Goal: Information Seeking & Learning: Compare options

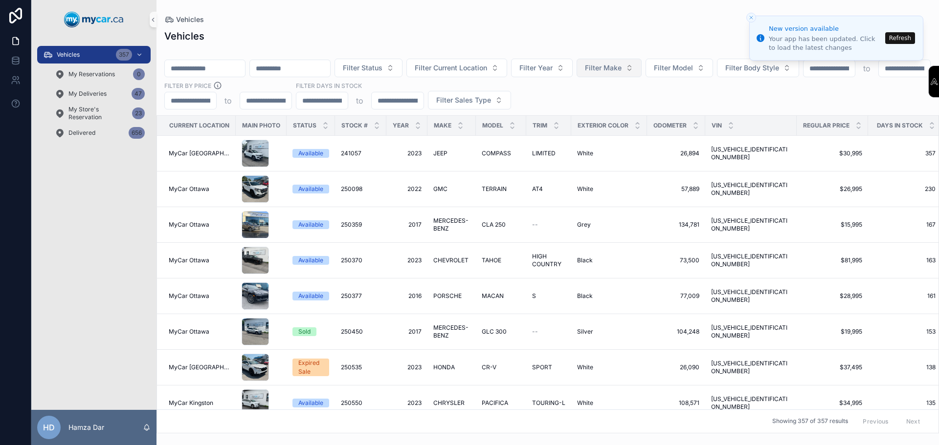
click at [621, 63] on span "Filter Make" at bounding box center [603, 68] width 37 height 10
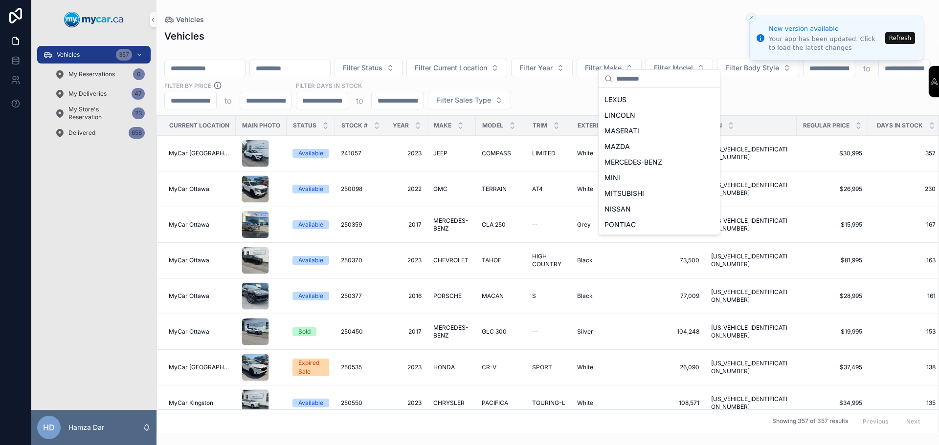
scroll to position [467, 0]
click at [628, 196] on span "TOYOTA" at bounding box center [618, 194] width 29 height 10
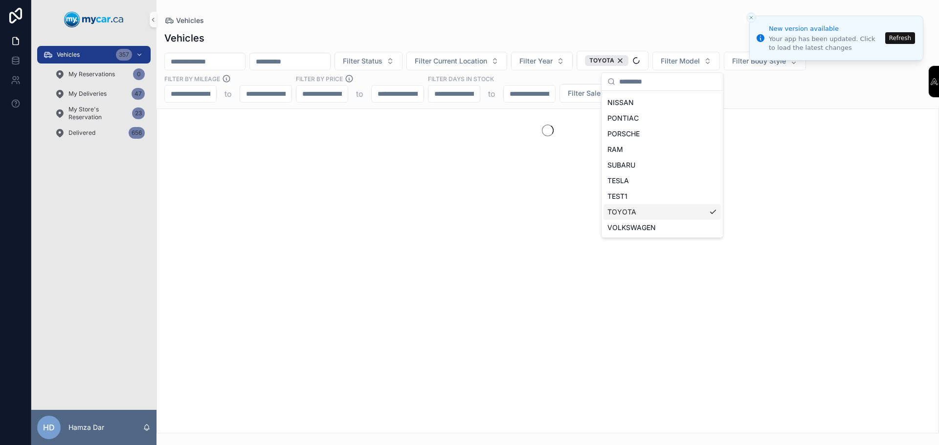
scroll to position [483, 0]
click at [532, 34] on div "Vehicles" at bounding box center [547, 38] width 767 height 14
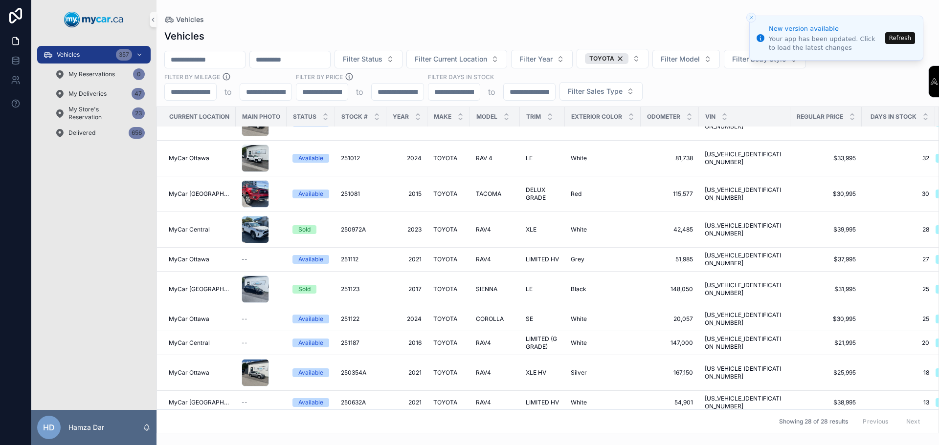
scroll to position [440, 0]
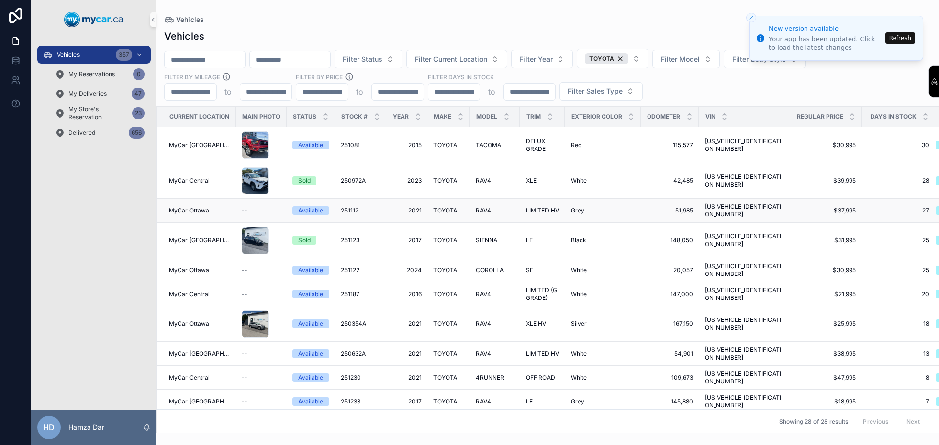
click at [510, 207] on div "RAV4 RAV4" at bounding box center [495, 211] width 38 height 8
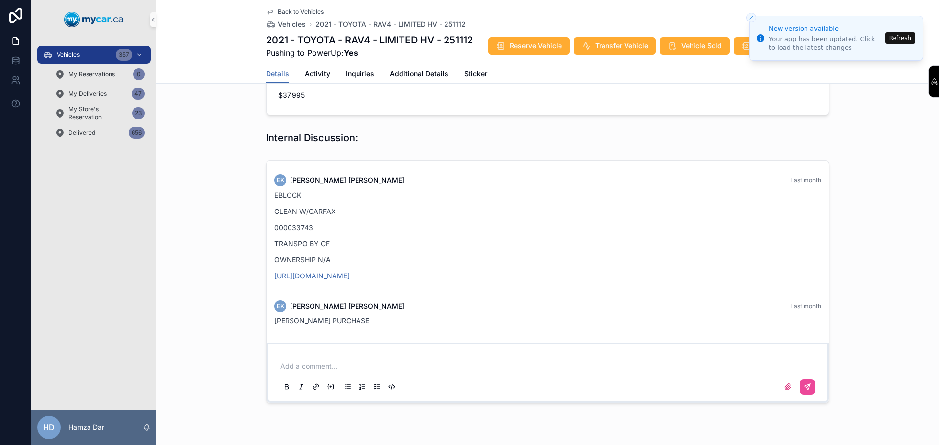
scroll to position [374, 0]
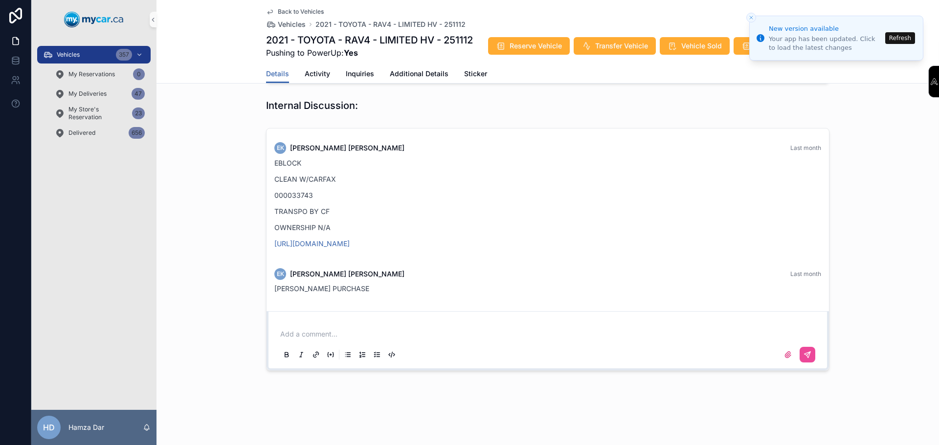
click at [281, 10] on span "Back to Vehicles" at bounding box center [301, 12] width 46 height 8
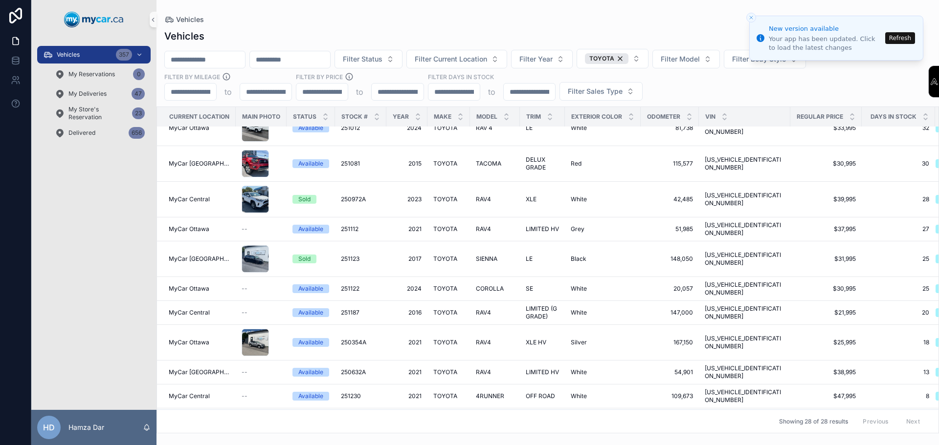
scroll to position [503, 0]
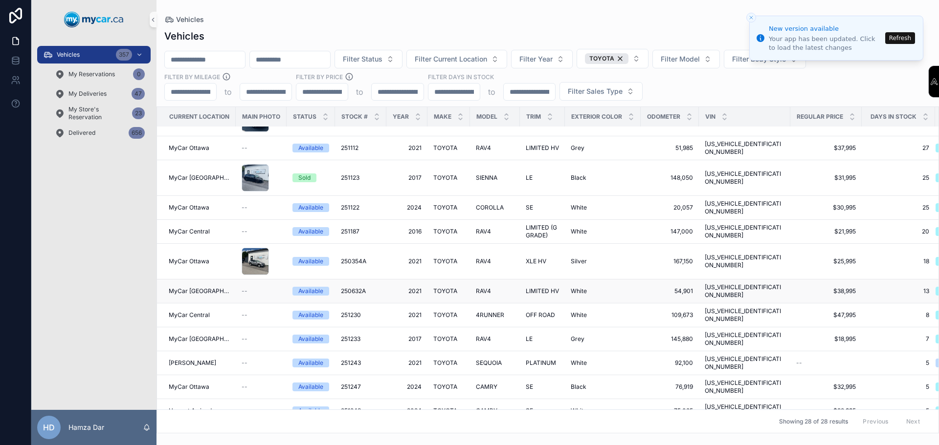
click at [502, 287] on div "RAV4 RAV4" at bounding box center [495, 291] width 38 height 8
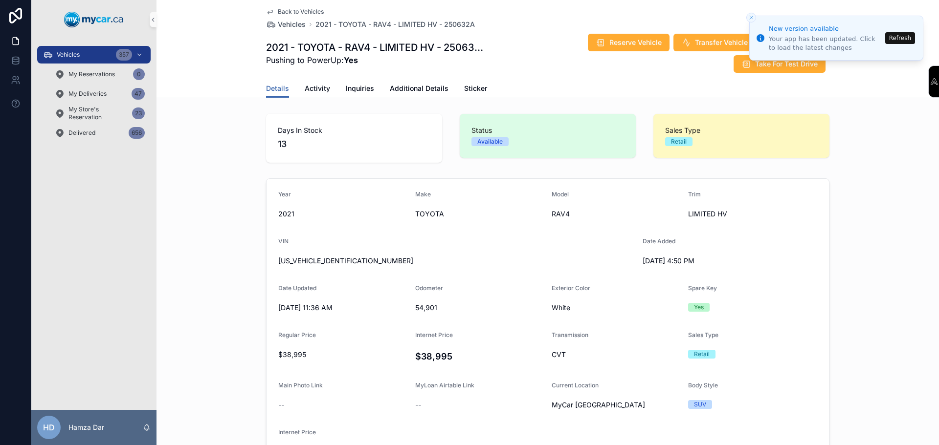
click at [278, 11] on span "Back to Vehicles" at bounding box center [301, 12] width 46 height 8
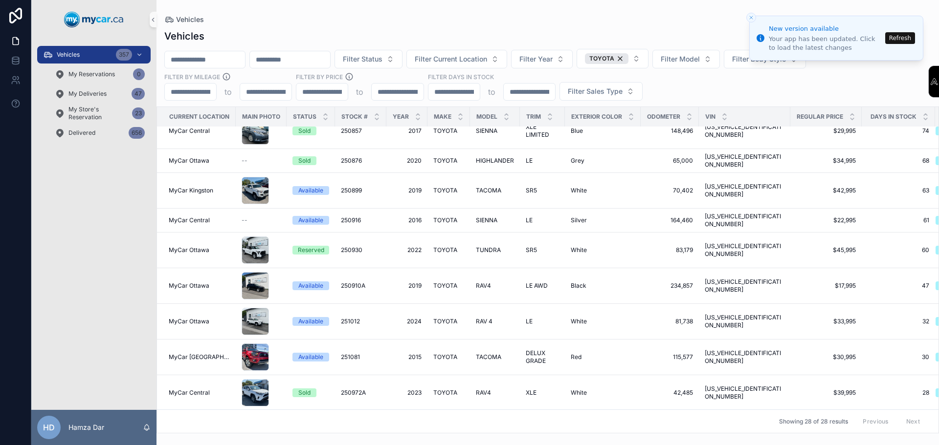
scroll to position [14, 0]
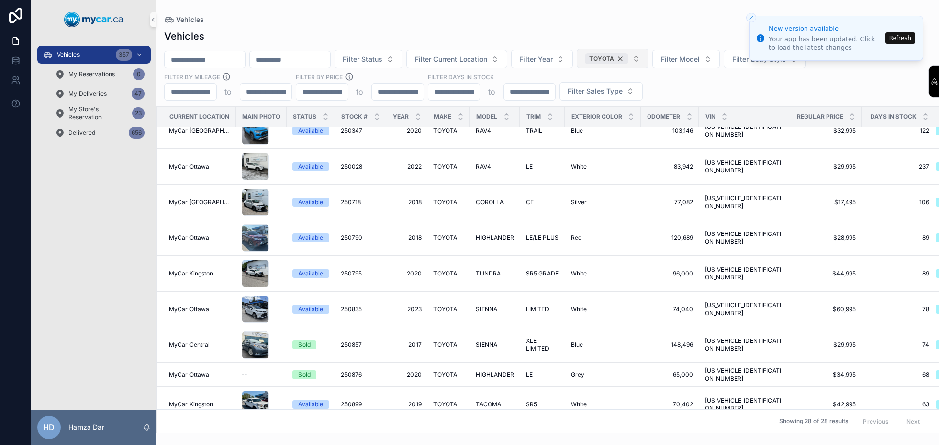
click at [628, 58] on div "TOYOTA" at bounding box center [607, 58] width 44 height 11
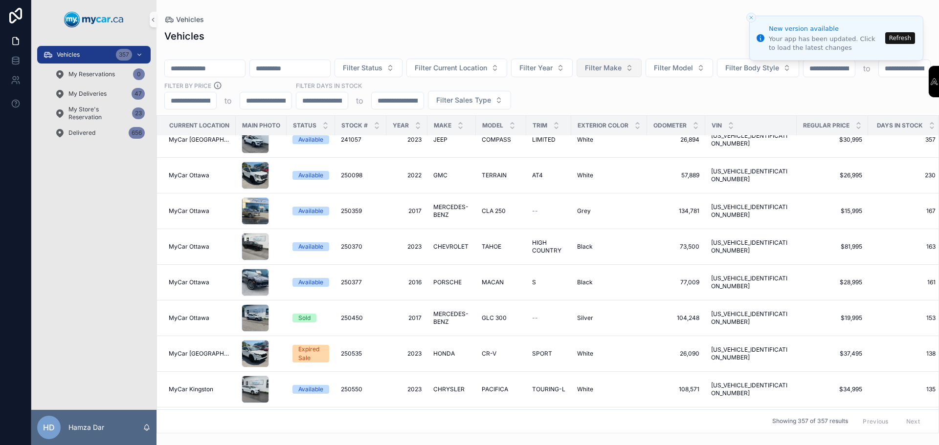
click at [641, 59] on button "Filter Make" at bounding box center [608, 68] width 65 height 19
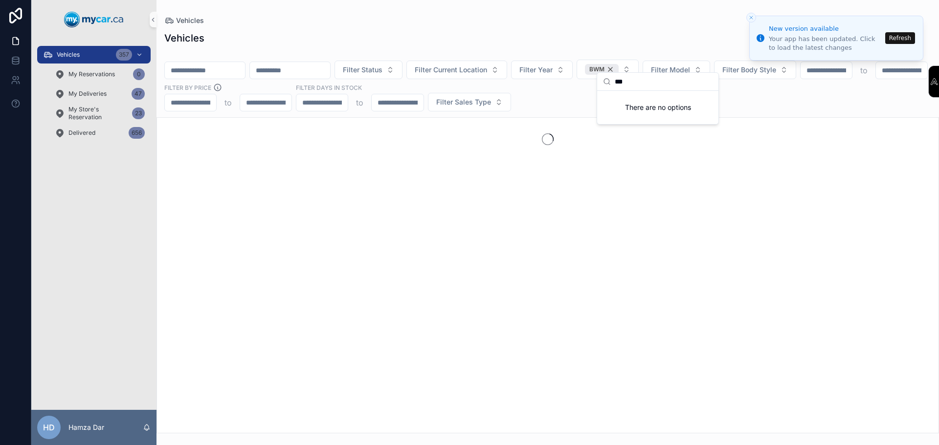
type input "***"
click at [618, 65] on div "BWM" at bounding box center [602, 69] width 34 height 11
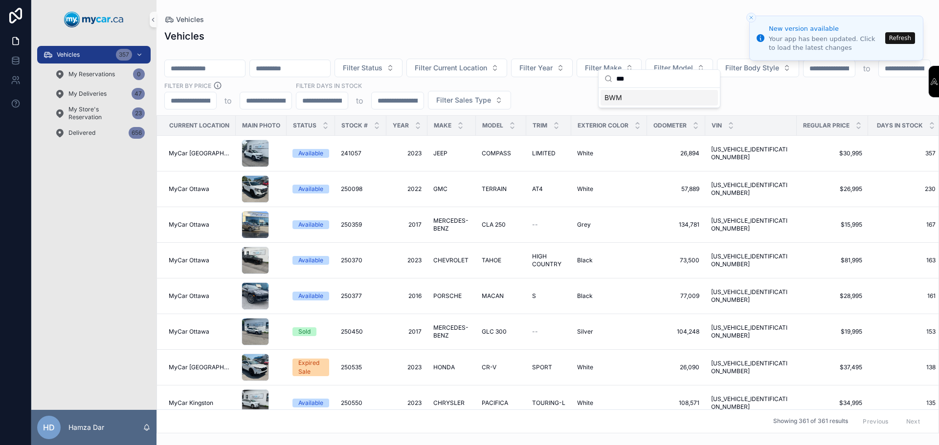
click at [622, 98] on div "BWM" at bounding box center [658, 98] width 117 height 16
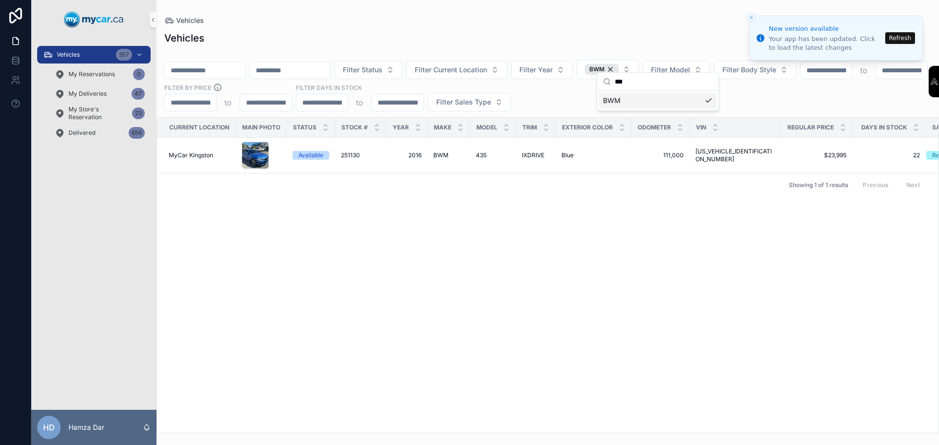
click at [421, 273] on div "Current Location Main Photo Status Stock # Year Make Model Trim Exterior Color …" at bounding box center [547, 275] width 781 height 315
click at [421, 146] on td "2016 2016" at bounding box center [406, 156] width 41 height 36
click at [416, 152] on span "2016" at bounding box center [406, 156] width 29 height 8
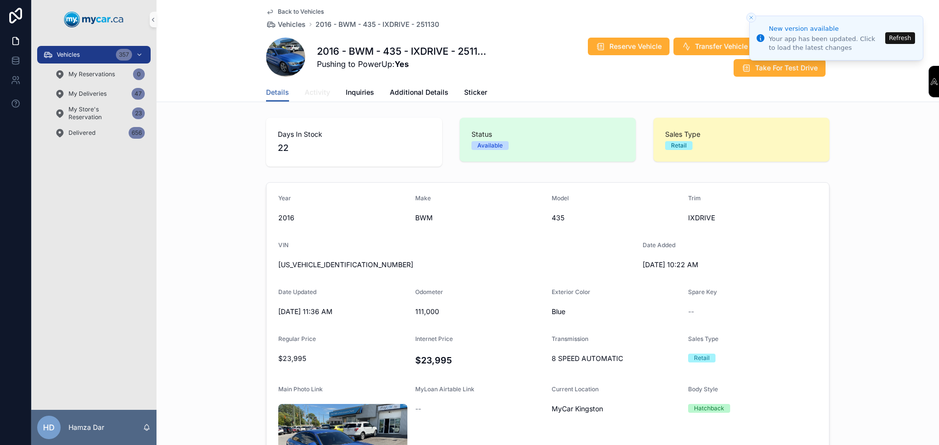
click at [309, 85] on link "Activity" at bounding box center [317, 94] width 25 height 20
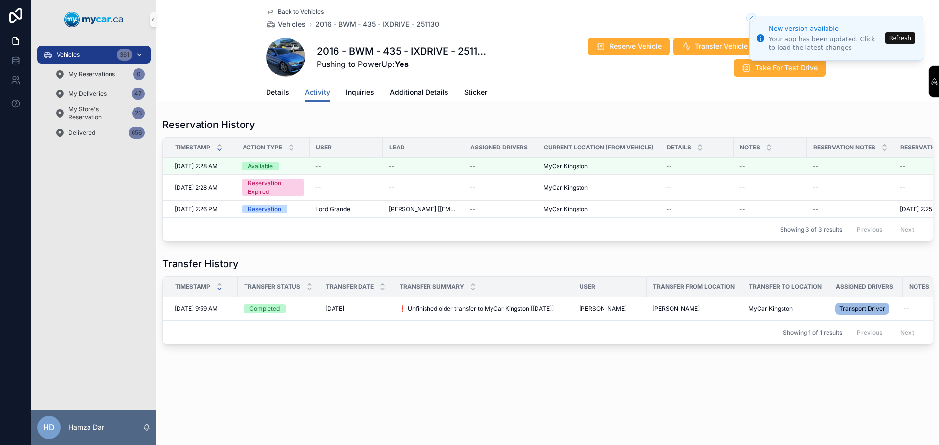
click at [103, 51] on div "Vehicles 361" at bounding box center [94, 55] width 102 height 16
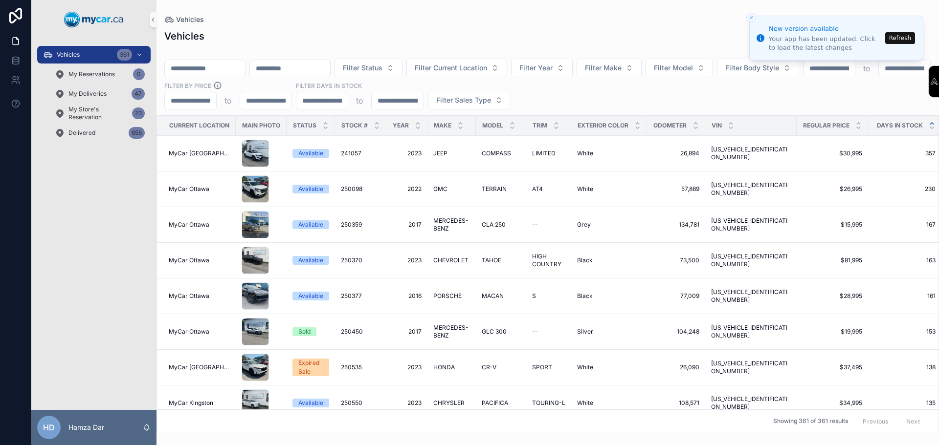
click at [928, 120] on icon "scrollable content" at bounding box center [931, 123] width 6 height 6
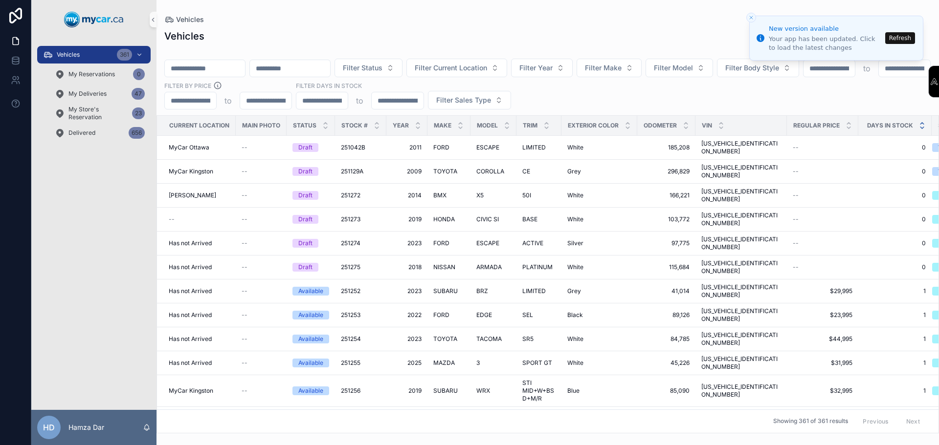
click at [919, 125] on icon "scrollable content" at bounding box center [922, 128] width 6 height 6
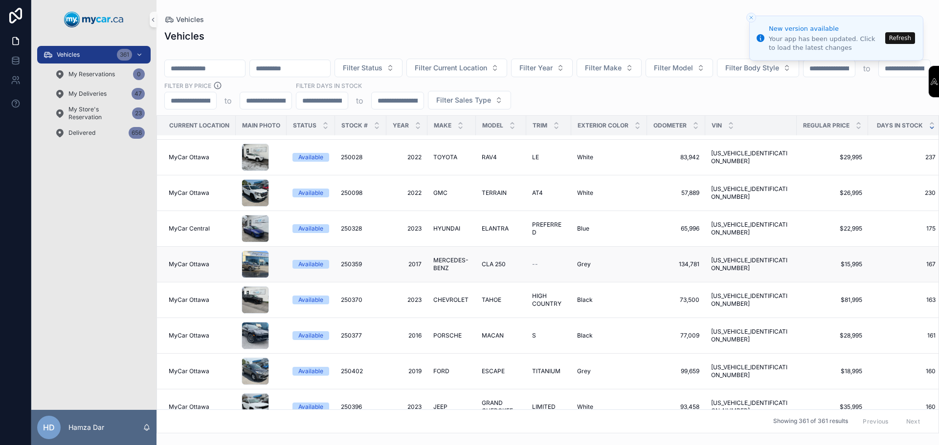
scroll to position [49, 0]
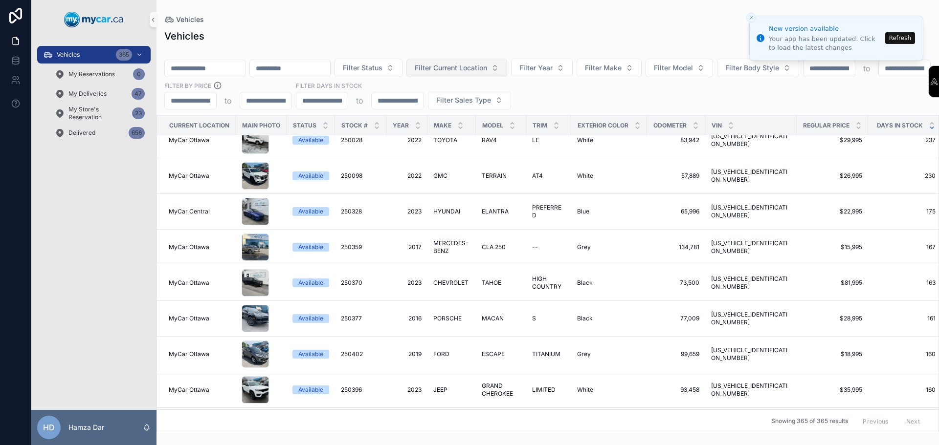
click at [487, 63] on span "Filter Current Location" at bounding box center [451, 68] width 72 height 10
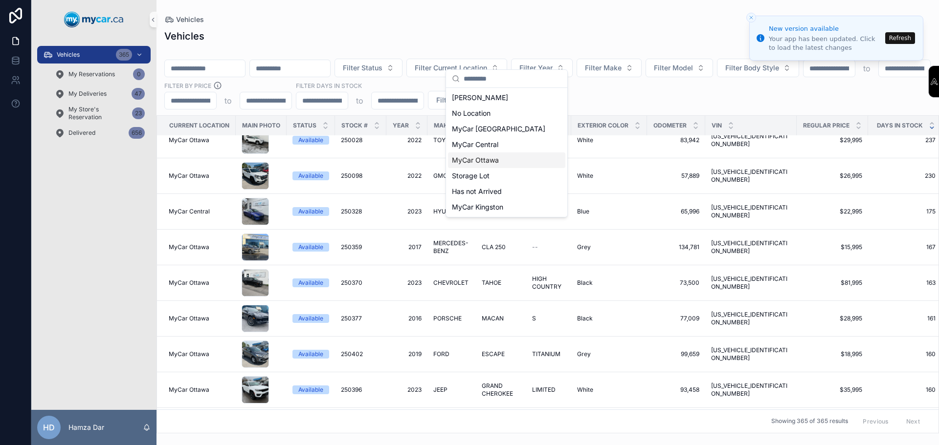
scroll to position [98, 0]
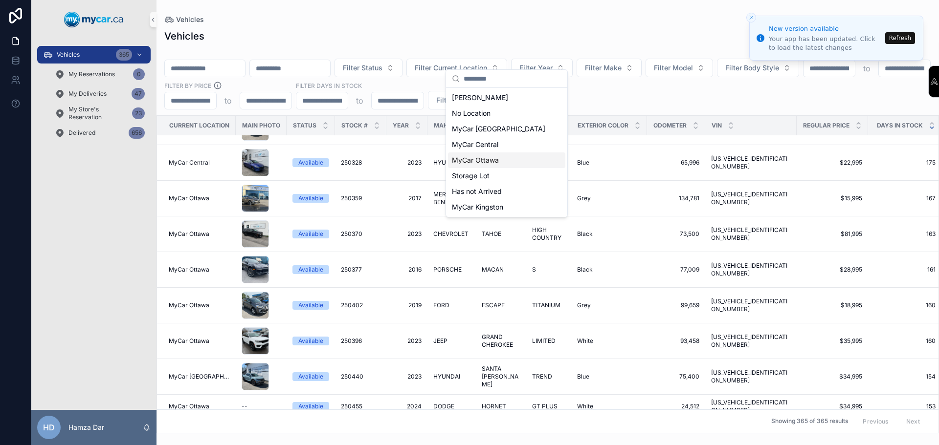
click at [489, 160] on span "MyCar Ottawa" at bounding box center [475, 160] width 47 height 10
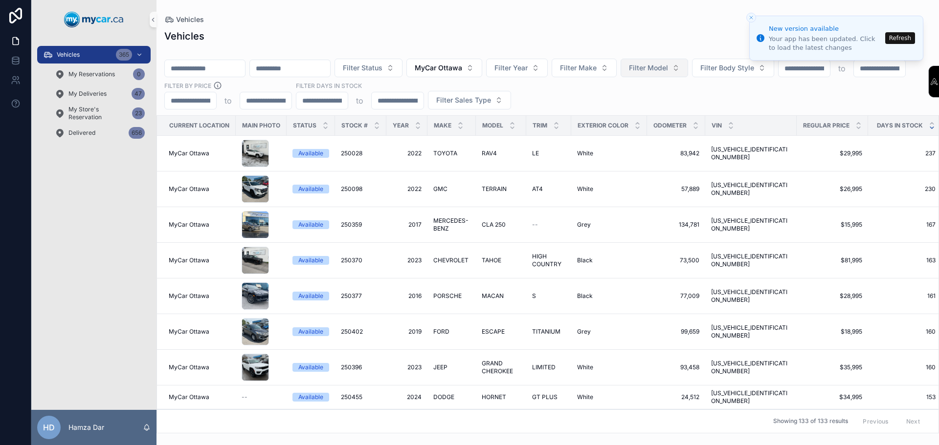
click at [668, 63] on span "Filter Model" at bounding box center [648, 68] width 39 height 10
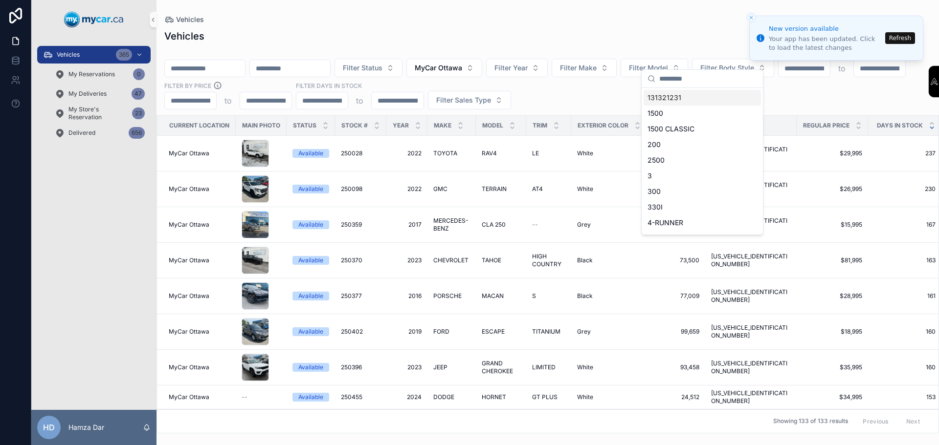
click at [658, 27] on div "Vehicles Filter Status MyCar Ottawa Filter Year Filter Make Filter Model Filter…" at bounding box center [547, 228] width 782 height 410
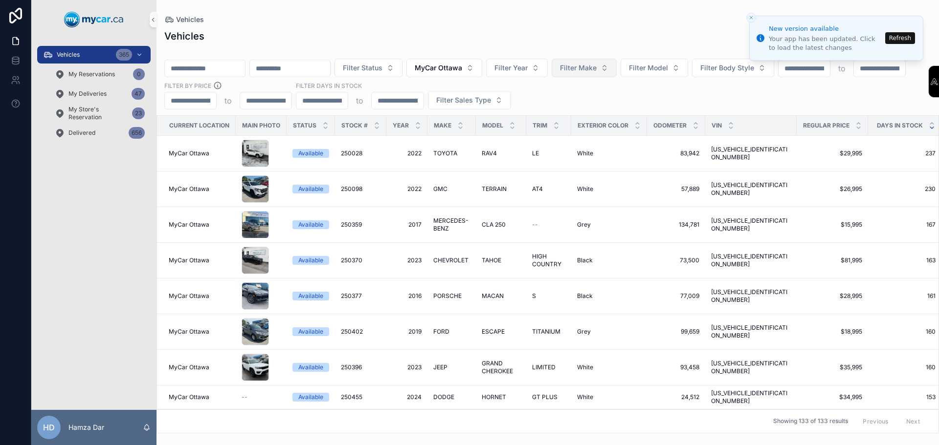
click at [616, 59] on button "Filter Make" at bounding box center [583, 68] width 65 height 19
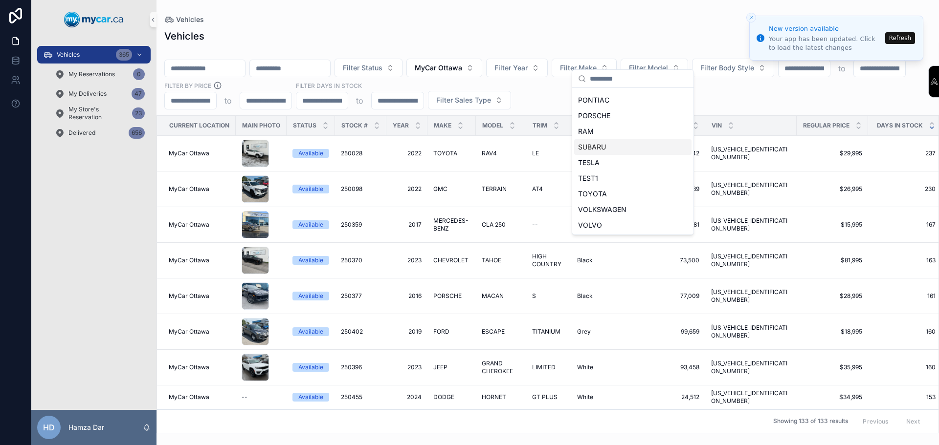
scroll to position [467, 0]
click at [598, 197] on span "TOYOTA" at bounding box center [592, 194] width 29 height 10
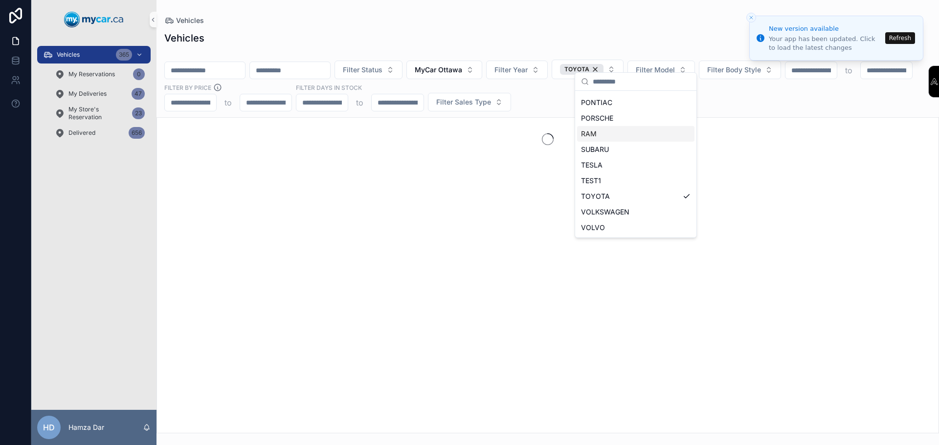
click at [549, 29] on div "Vehicles Filter Status MyCar Ottawa Filter Year TOYOTA Filter Model Filter Body…" at bounding box center [547, 229] width 782 height 408
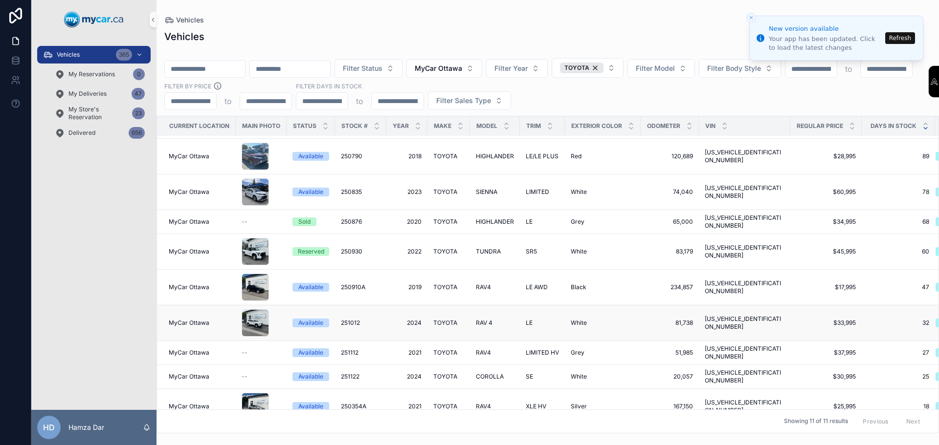
scroll to position [49, 0]
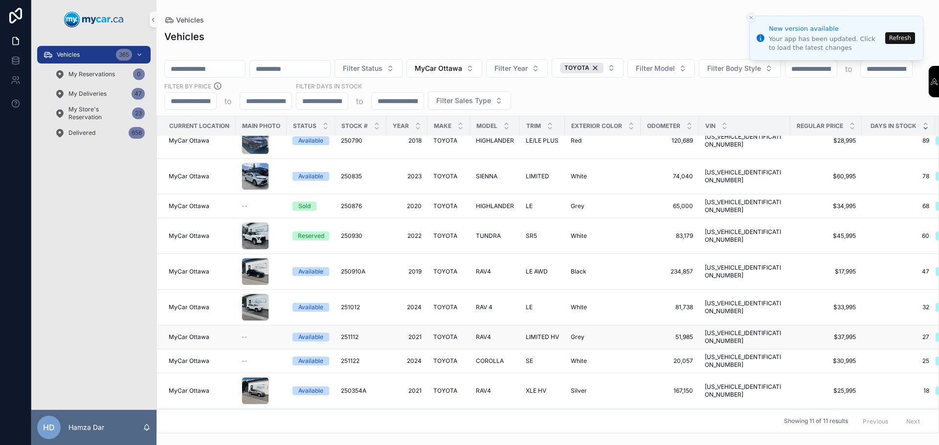
click at [499, 333] on div "RAV4 RAV4" at bounding box center [495, 337] width 38 height 8
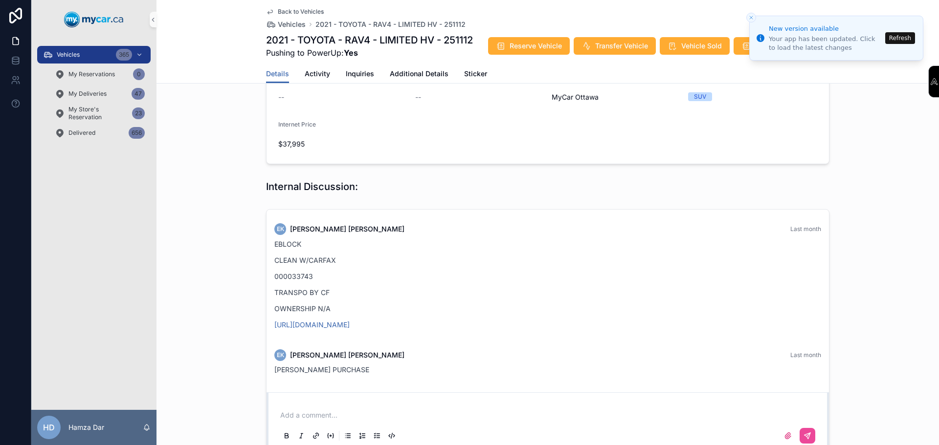
scroll to position [342, 0]
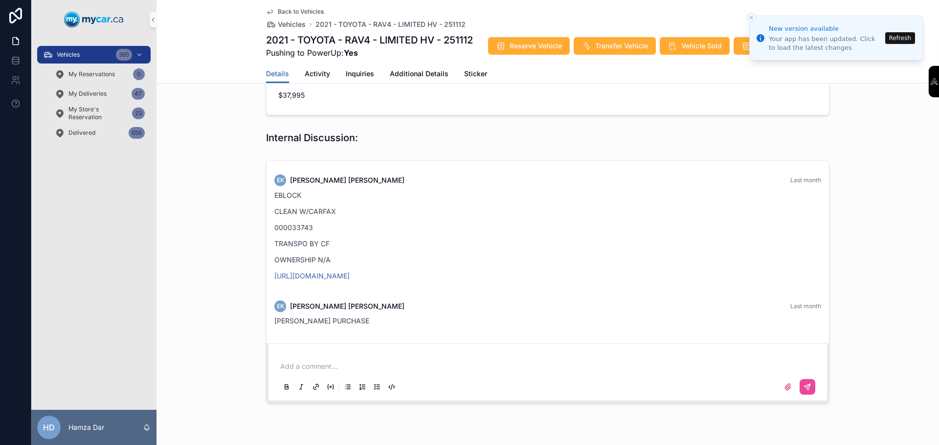
click at [283, 13] on span "Back to Vehicles" at bounding box center [301, 12] width 46 height 8
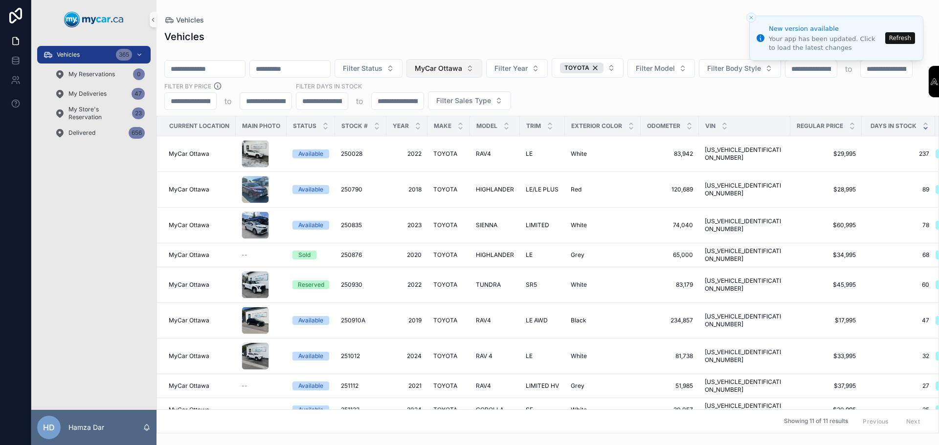
click at [482, 62] on button "MyCar Ottawa" at bounding box center [444, 68] width 76 height 19
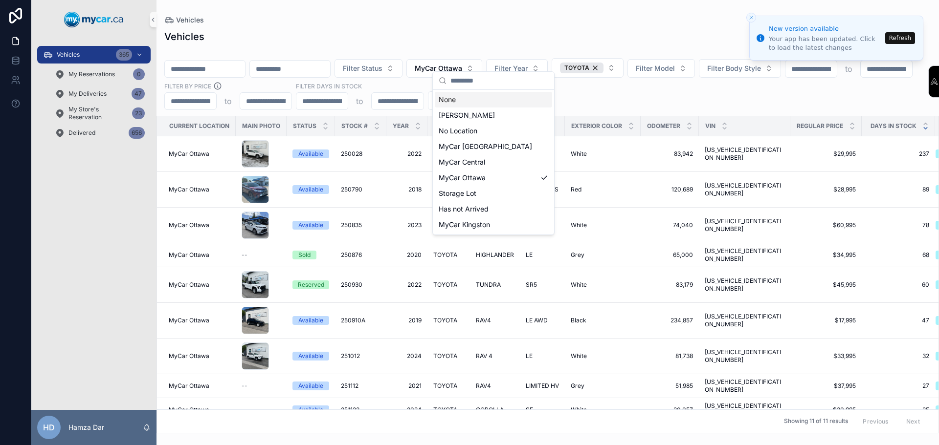
click at [462, 99] on div "None" at bounding box center [493, 100] width 117 height 16
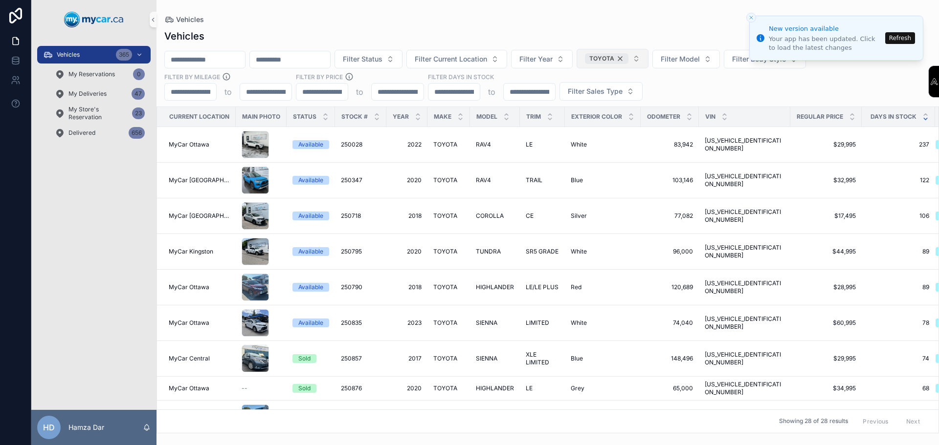
click at [628, 57] on div "TOYOTA" at bounding box center [607, 58] width 44 height 11
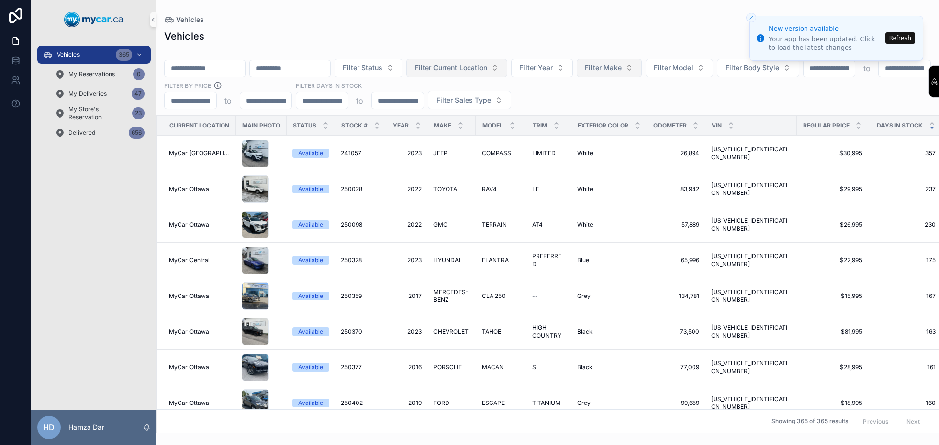
click at [487, 63] on span "Filter Current Location" at bounding box center [451, 68] width 72 height 10
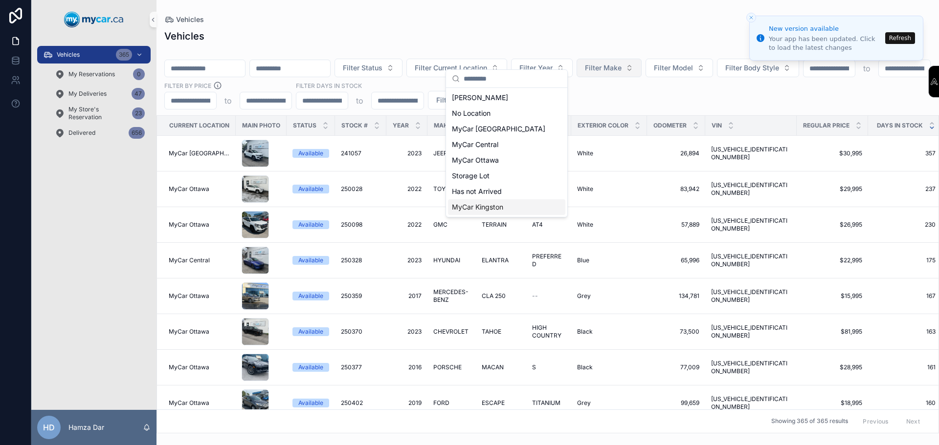
click at [493, 208] on span "MyCar Kingston" at bounding box center [477, 207] width 51 height 10
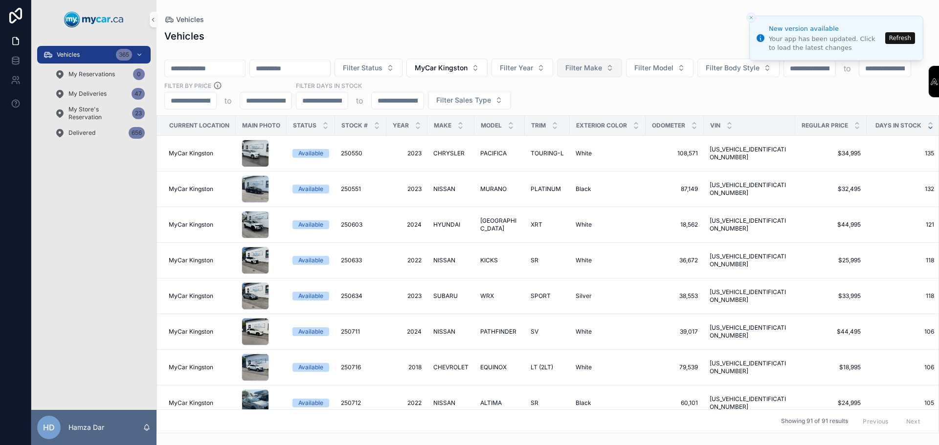
click at [622, 61] on button "Filter Make" at bounding box center [589, 68] width 65 height 19
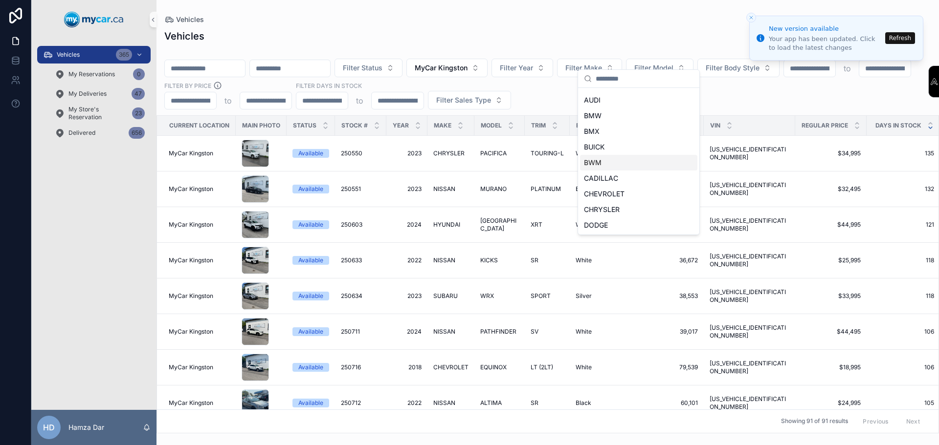
scroll to position [27, 0]
click at [619, 211] on span "CHEVROLET" at bounding box center [604, 211] width 41 height 10
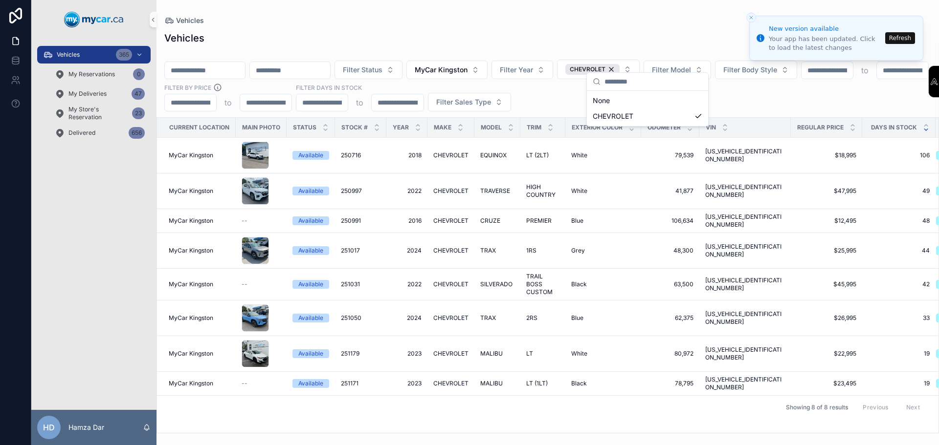
click at [424, 15] on div "Vehicles Vehicles Filter Status MyCar Kingston Filter Year CHEVROLET Filter Mod…" at bounding box center [547, 217] width 782 height 434
click at [601, 281] on div "Black Black" at bounding box center [603, 285] width 64 height 8
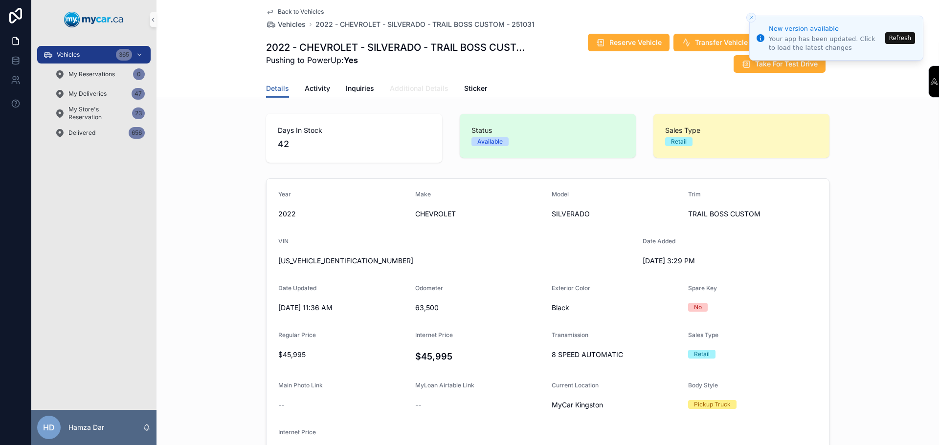
click at [417, 88] on span "Additional Details" at bounding box center [419, 89] width 59 height 10
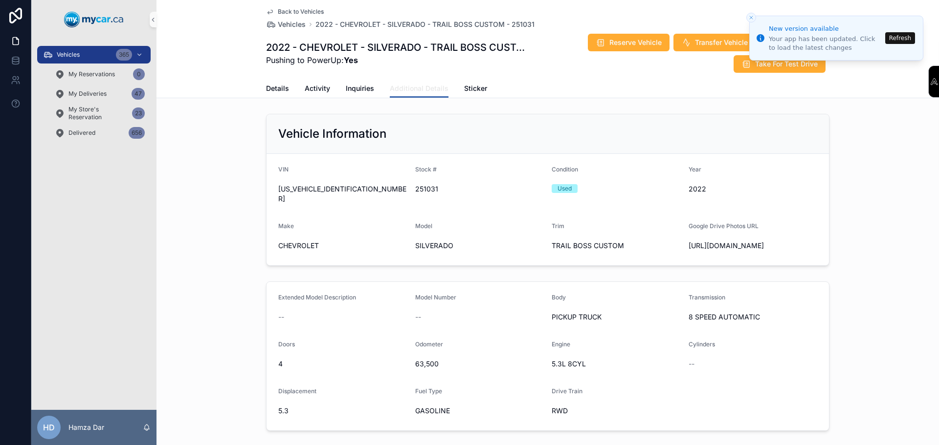
scroll to position [49, 0]
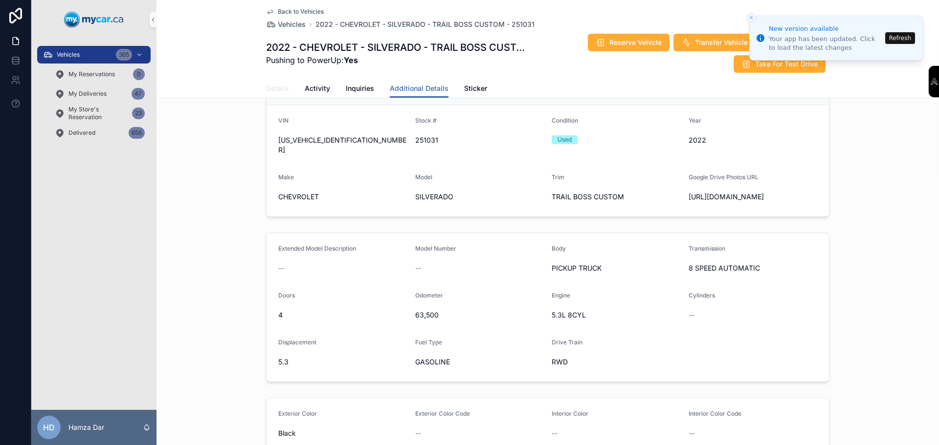
click at [279, 91] on span "Details" at bounding box center [277, 89] width 23 height 10
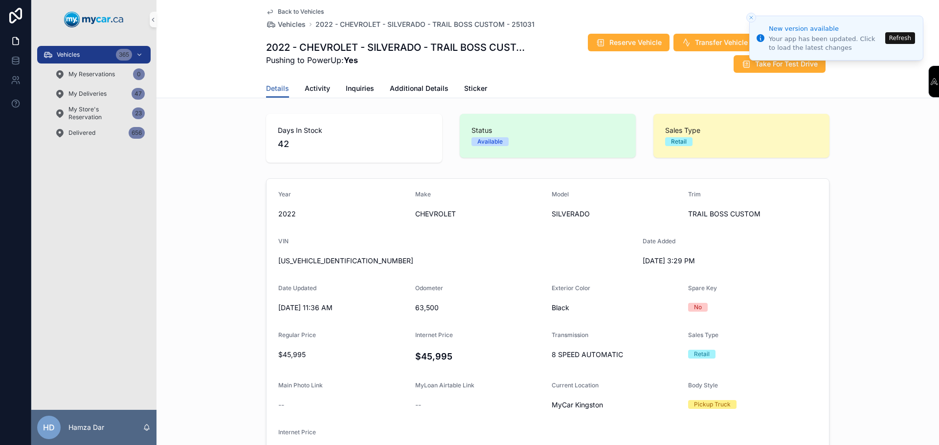
click at [294, 6] on div "Back to Vehicles Vehicles 2022 - CHEVROLET - SILVERADO - TRAIL BOSS CUSTOM - 25…" at bounding box center [547, 39] width 563 height 79
click at [293, 13] on span "Back to Vehicles" at bounding box center [301, 12] width 46 height 8
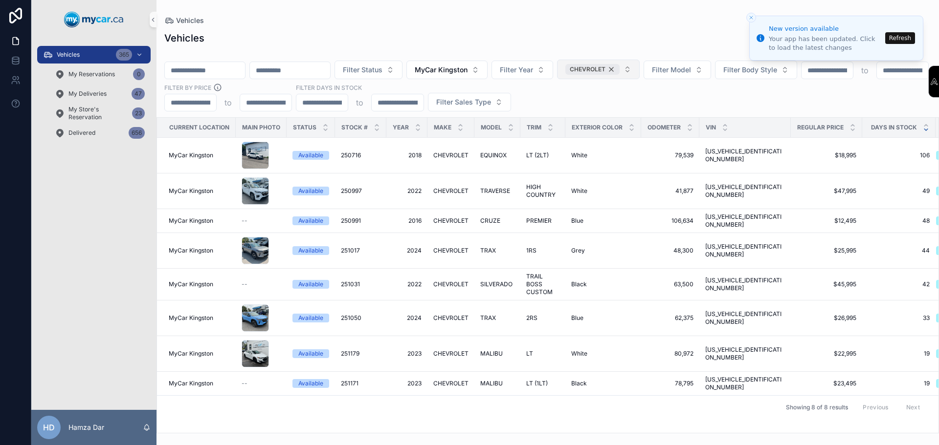
click at [619, 64] on div "CHEVROLET" at bounding box center [592, 69] width 54 height 11
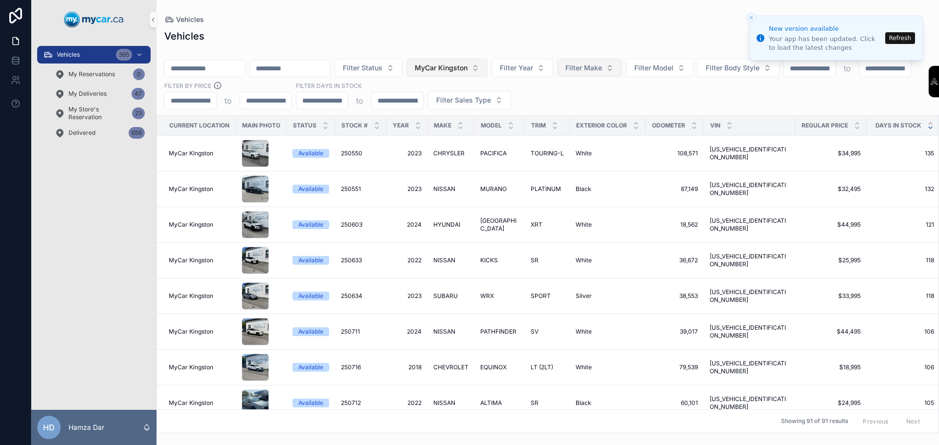
click at [487, 59] on button "MyCar Kingston" at bounding box center [446, 68] width 81 height 19
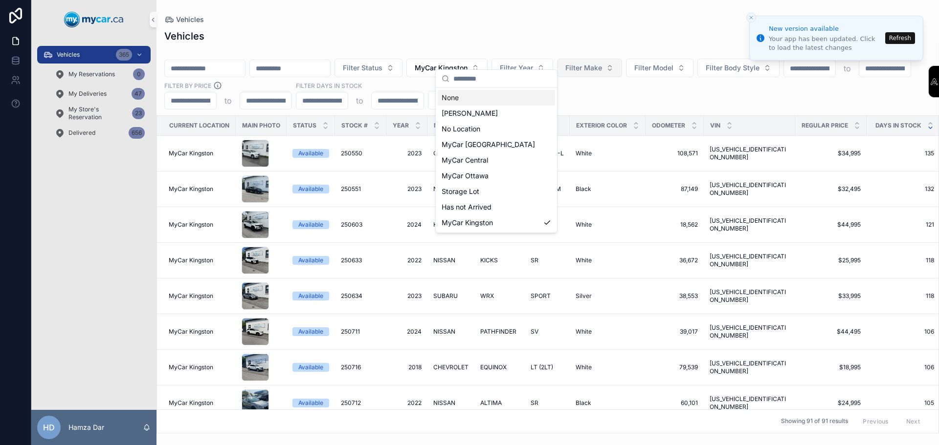
click at [485, 98] on div "None" at bounding box center [496, 98] width 117 height 16
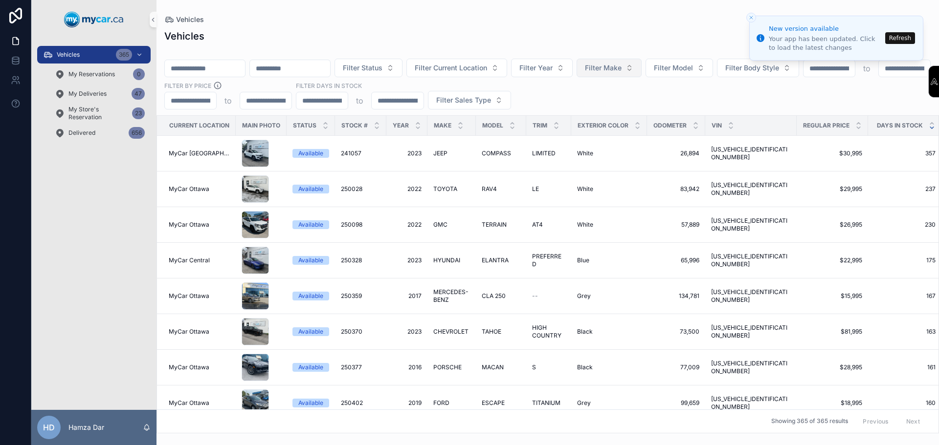
click at [897, 37] on button "Refresh" at bounding box center [900, 38] width 30 height 12
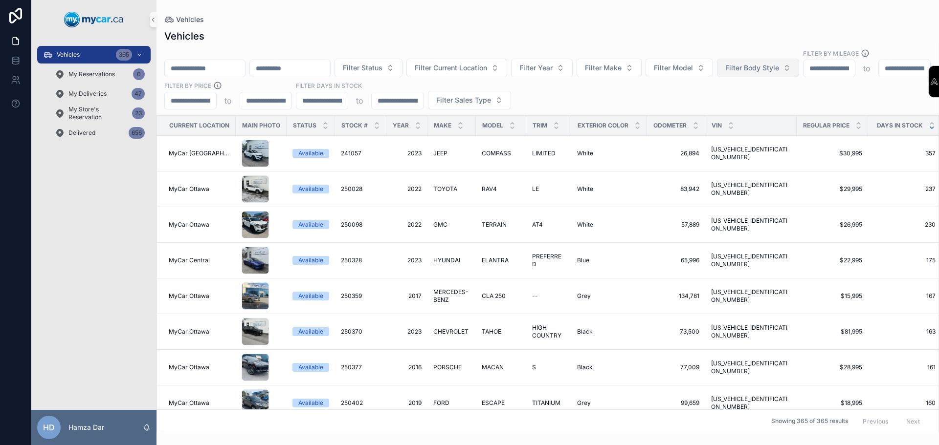
click at [799, 59] on button "Filter Body Style" at bounding box center [758, 68] width 82 height 19
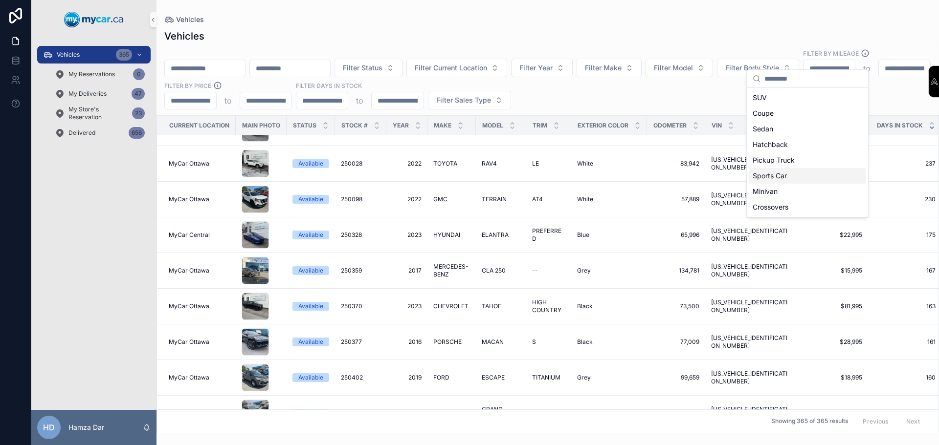
scroll to position [49, 0]
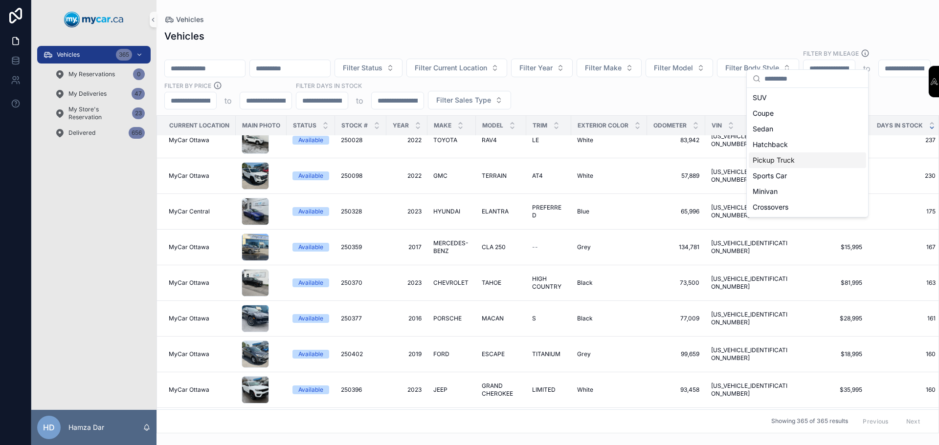
click at [784, 161] on div "Pickup Truck" at bounding box center [806, 161] width 117 height 16
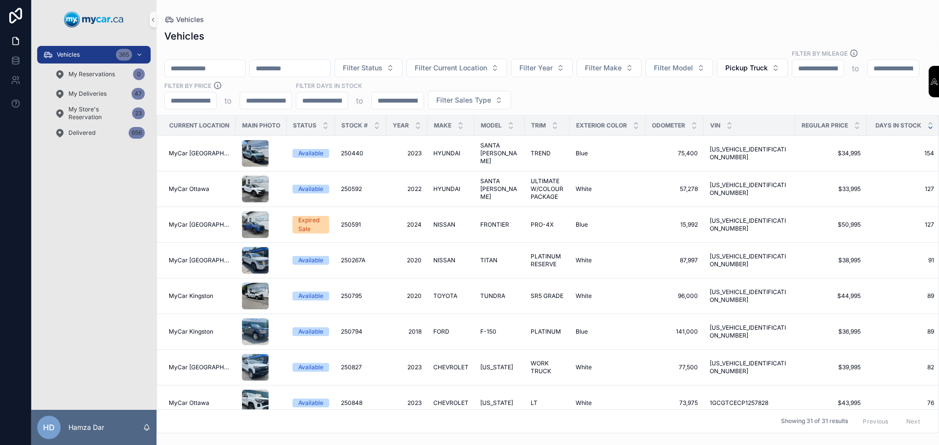
click at [862, 72] on div "Filter Status Filter Current Location Filter Year Filter Make Filter Model Pick…" at bounding box center [547, 79] width 782 height 61
click at [855, 127] on icon "scrollable content" at bounding box center [856, 127] width 3 height 1
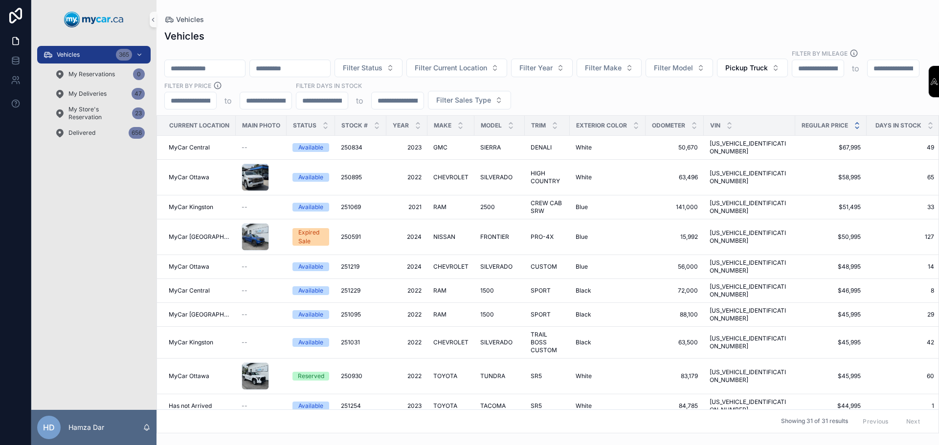
click at [854, 120] on icon "scrollable content" at bounding box center [857, 123] width 6 height 6
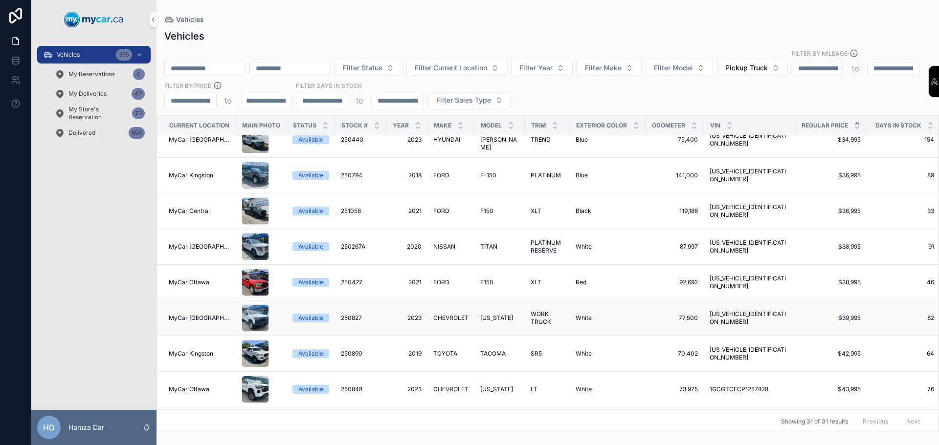
scroll to position [293, 0]
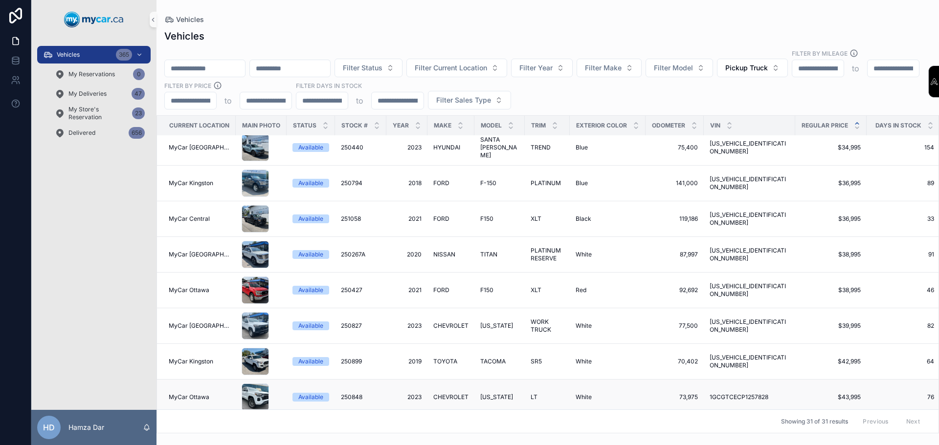
click at [469, 380] on td "CHEVROLET CHEVROLET" at bounding box center [450, 398] width 47 height 36
click at [459, 394] on span "CHEVROLET" at bounding box center [450, 398] width 35 height 8
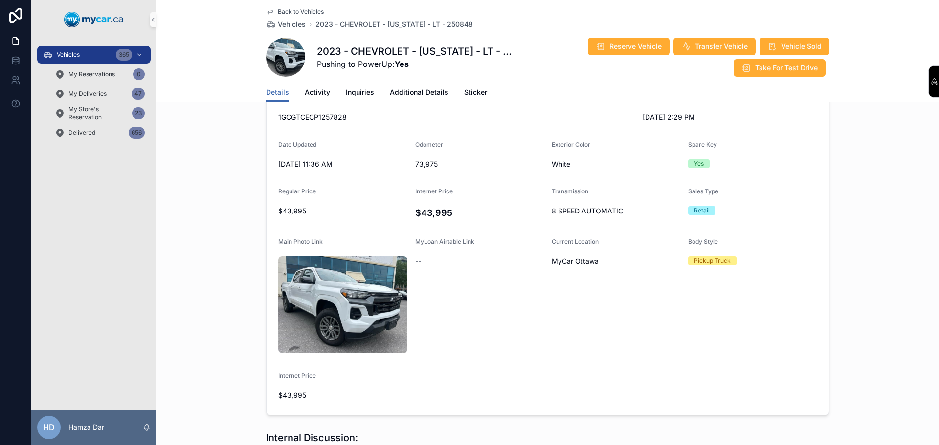
scroll to position [196, 0]
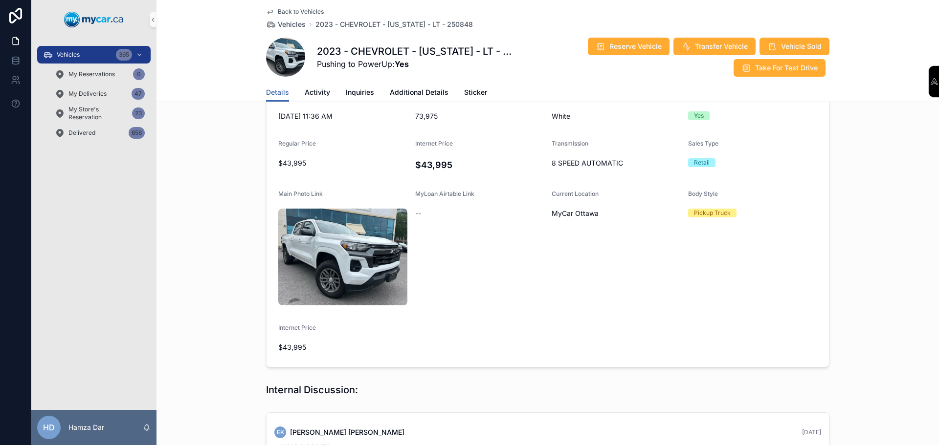
click at [303, 9] on span "Back to Vehicles" at bounding box center [301, 12] width 46 height 8
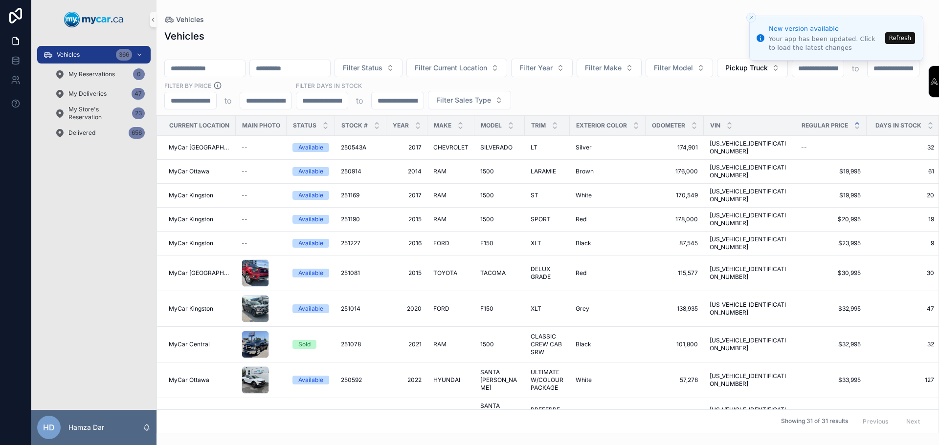
click at [906, 39] on button "Refresh" at bounding box center [900, 38] width 30 height 12
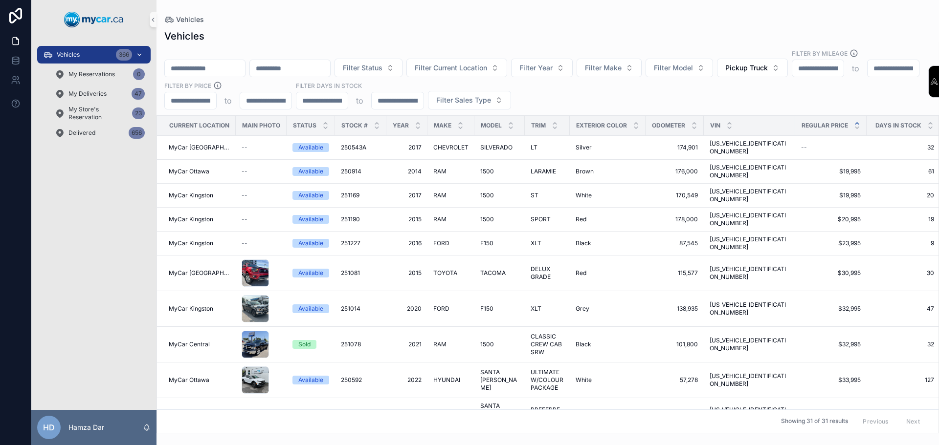
click at [63, 49] on div "Vehicles 366" at bounding box center [94, 55] width 102 height 16
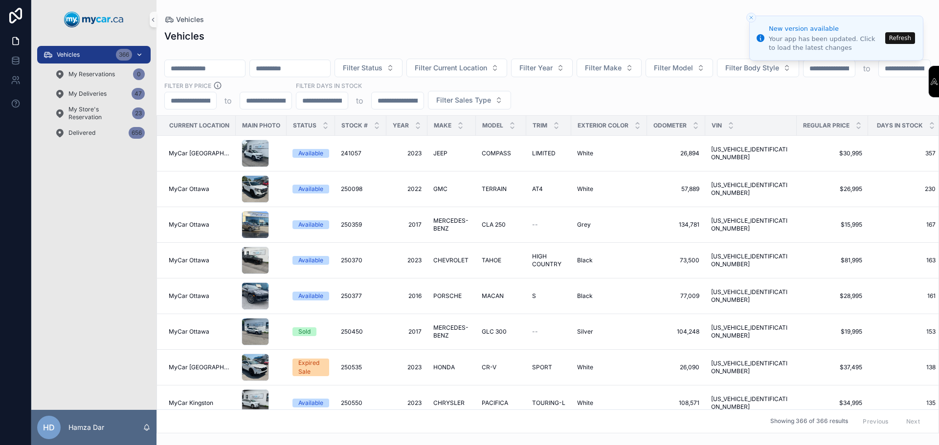
click at [105, 58] on div "Vehicles 366" at bounding box center [94, 55] width 102 height 16
click at [908, 39] on button "Refresh" at bounding box center [900, 38] width 30 height 12
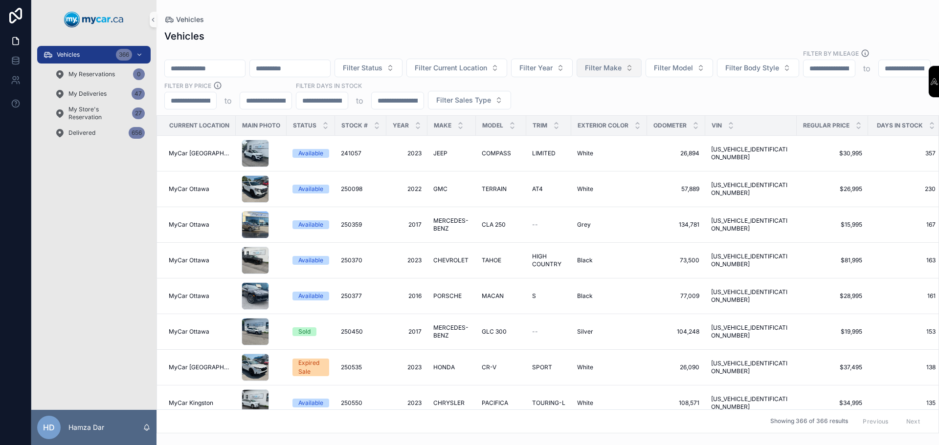
click at [621, 63] on span "Filter Make" at bounding box center [603, 68] width 37 height 10
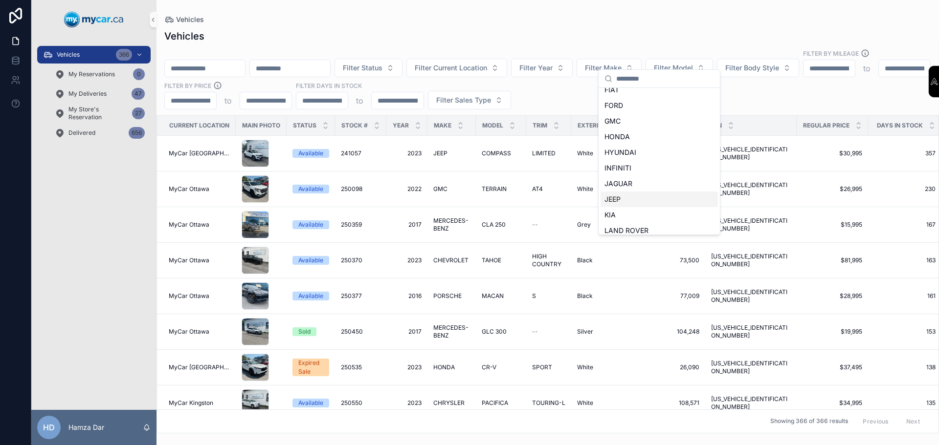
click at [622, 200] on div "JEEP" at bounding box center [658, 200] width 117 height 16
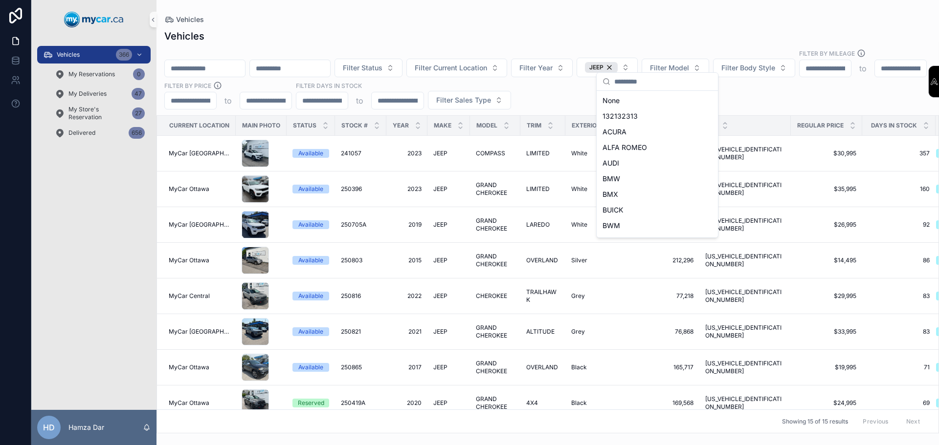
click at [708, 19] on div "Vehicles" at bounding box center [547, 20] width 767 height 8
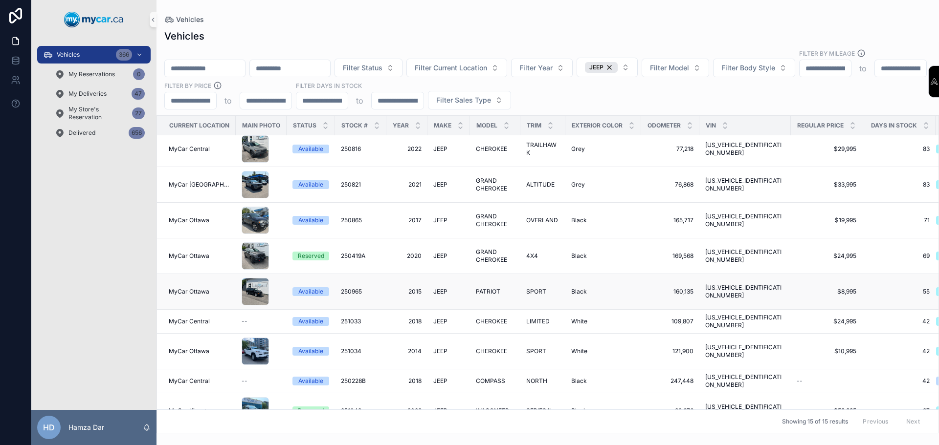
scroll to position [192, 0]
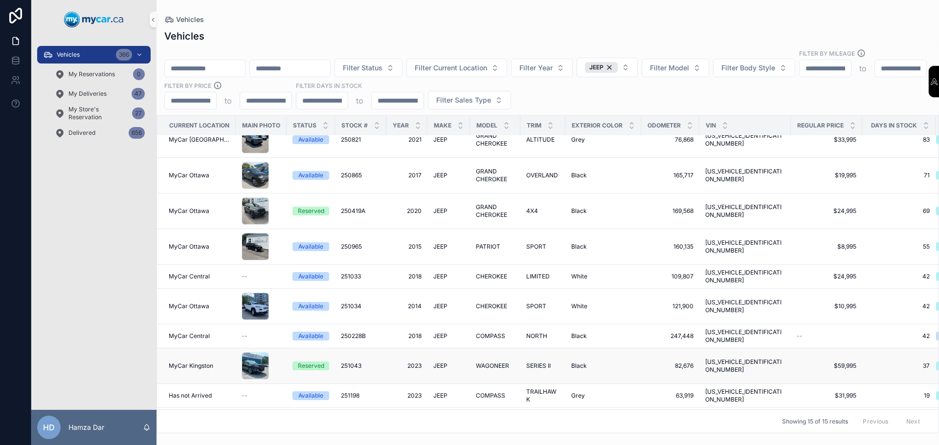
click at [493, 362] on span "WAGONEER" at bounding box center [492, 366] width 33 height 8
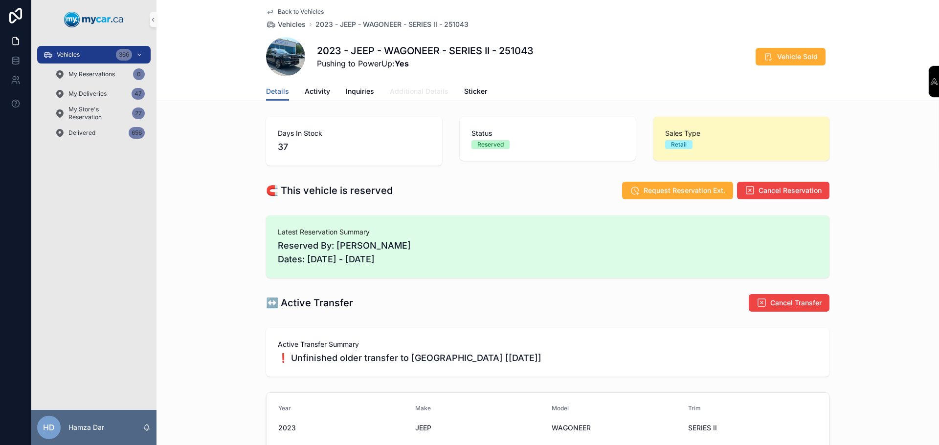
click at [401, 95] on span "Additional Details" at bounding box center [419, 92] width 59 height 10
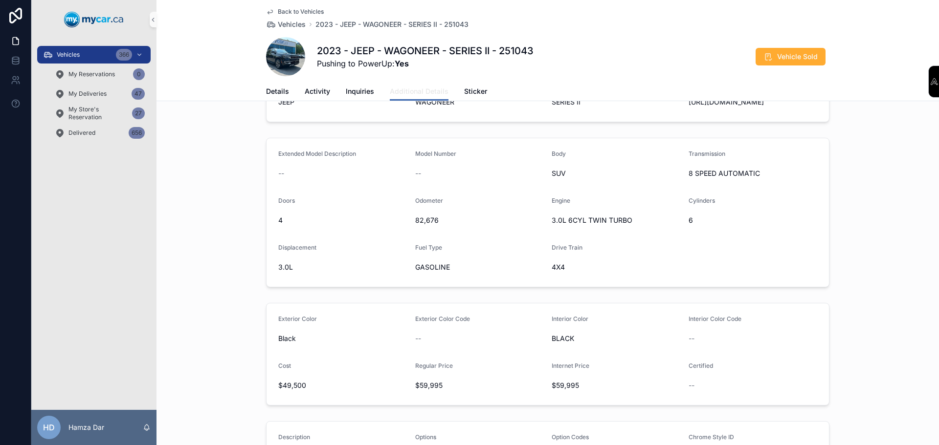
scroll to position [49, 0]
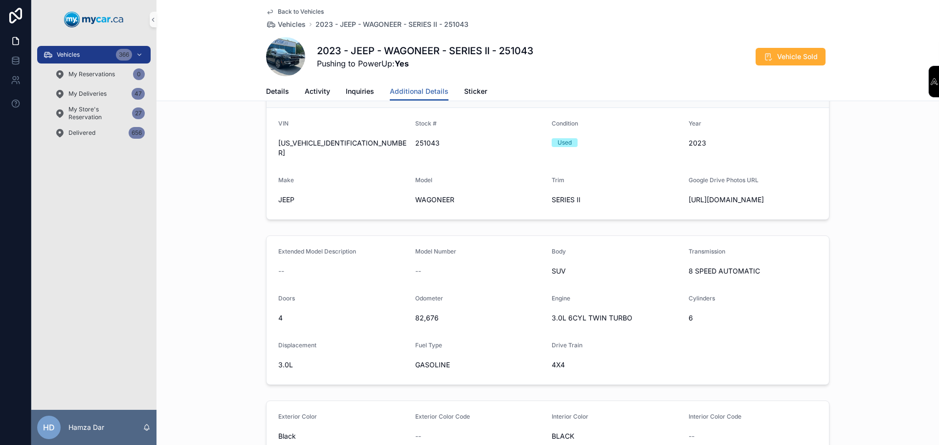
drag, startPoint x: 743, startPoint y: 218, endPoint x: 734, endPoint y: 209, distance: 12.4
click at [736, 209] on form "VIN 1C4SJVBP3PS557674 Stock # 251043 Condition Used Year 2023 Make JEEP Model W…" at bounding box center [547, 163] width 562 height 111
click at [726, 205] on span "https://drive.google.com/drive/u/0/folders/1JE6fDCiFxaE7O-jpIv-t2wSinTbCqrRJ" at bounding box center [752, 200] width 129 height 10
copy span "https://drive.google.com/drive/u/0/folders/1JE6fDCiFxaE7O-jpIv-t2wSinTbCqrRJ"
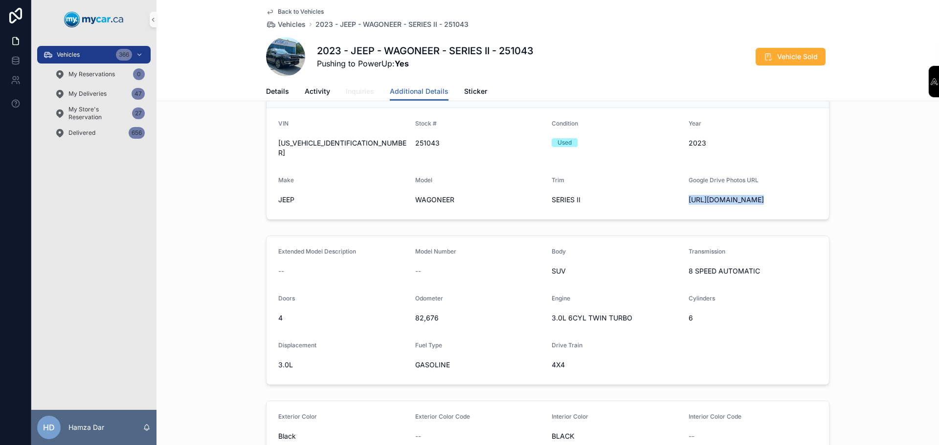
drag, startPoint x: 356, startPoint y: 94, endPoint x: 300, endPoint y: 100, distance: 56.0
click at [355, 94] on span "Inquiries" at bounding box center [360, 92] width 28 height 10
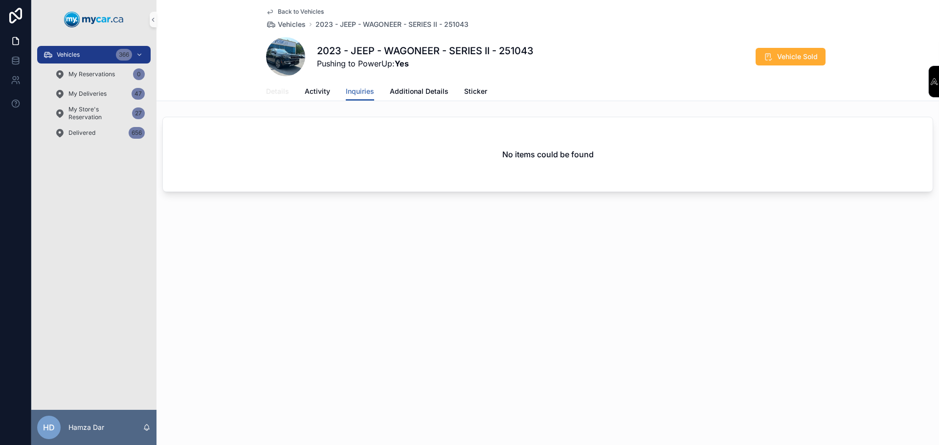
click at [285, 94] on span "Details" at bounding box center [277, 92] width 23 height 10
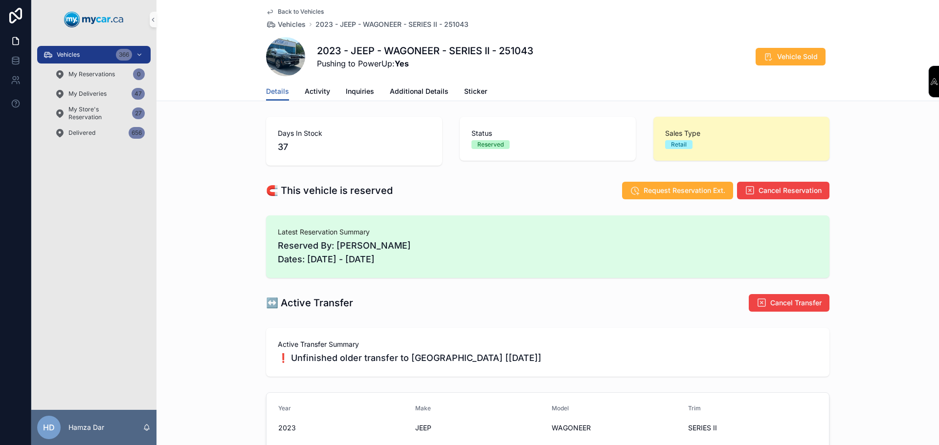
click at [334, 97] on div "Details Activity Inquiries Additional Details Sticker" at bounding box center [547, 91] width 563 height 19
click at [324, 93] on span "Activity" at bounding box center [317, 92] width 25 height 10
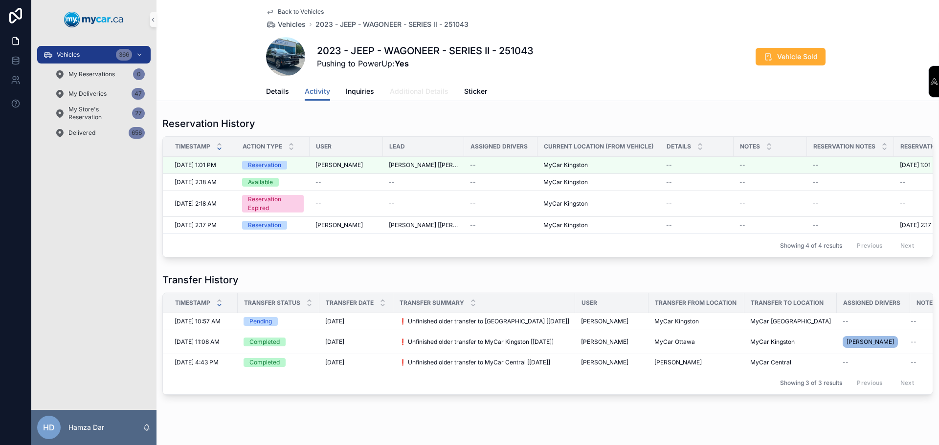
click at [408, 94] on span "Additional Details" at bounding box center [419, 92] width 59 height 10
